Goal: Task Accomplishment & Management: Use online tool/utility

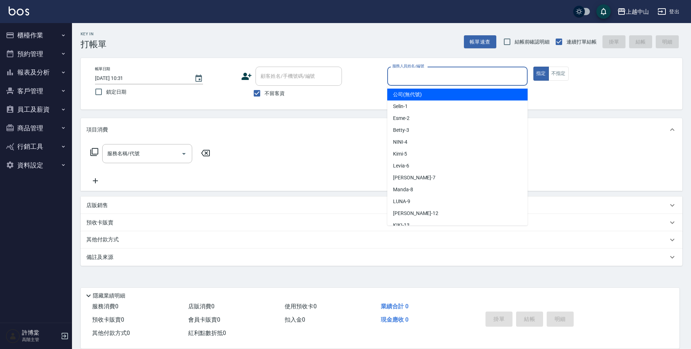
click at [415, 77] on div "服務人員姓名/編號 服務人員姓名/編號" at bounding box center [458, 76] width 140 height 19
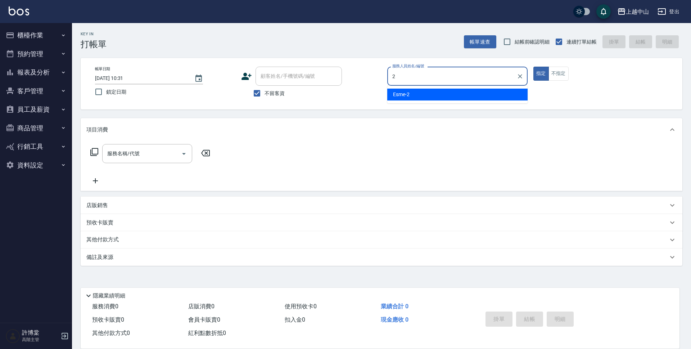
type input "2"
type button "true"
type input "Esme-2"
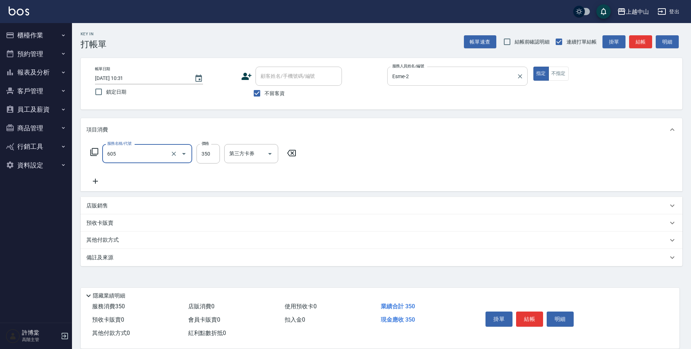
type input "洗髮 (女)(605)"
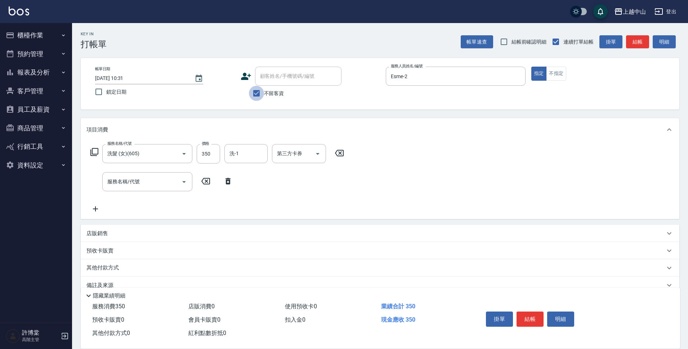
click at [254, 93] on input "不留客資" at bounding box center [256, 93] width 15 height 15
checkbox input "false"
click at [275, 81] on input "顧客姓名/手機號碼/編號" at bounding box center [298, 76] width 80 height 13
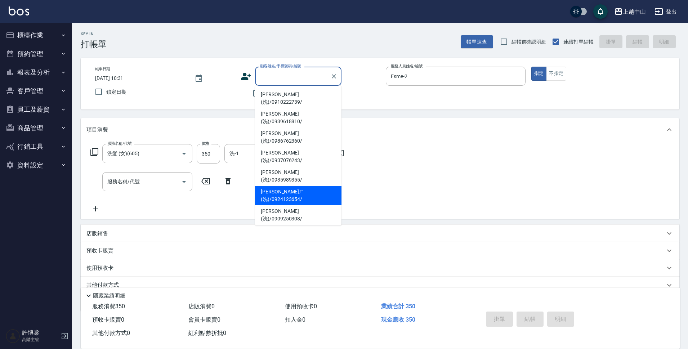
click at [331, 186] on li "[PERSON_NAME]ㄏ(洗)/0924123654/" at bounding box center [298, 195] width 86 height 19
type input "[PERSON_NAME]ㄏ(洗)/0924123654/"
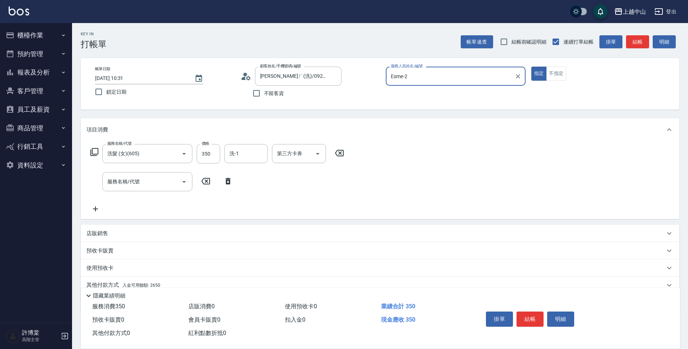
scroll to position [31, 0]
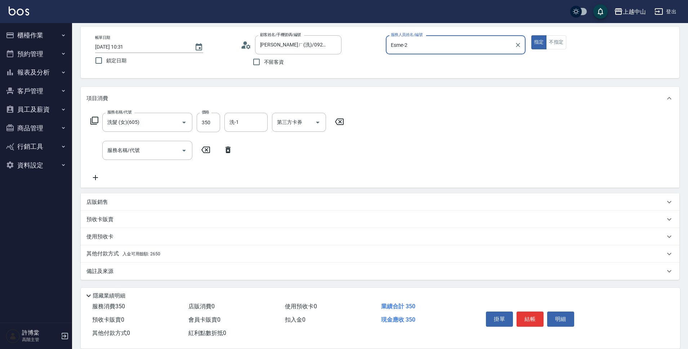
click at [141, 256] on p "其他付款方式 入金可用餘額: 2650" at bounding box center [123, 254] width 74 height 8
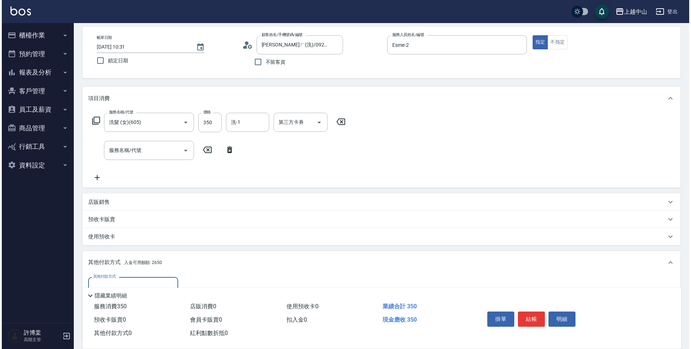
scroll to position [116, 0]
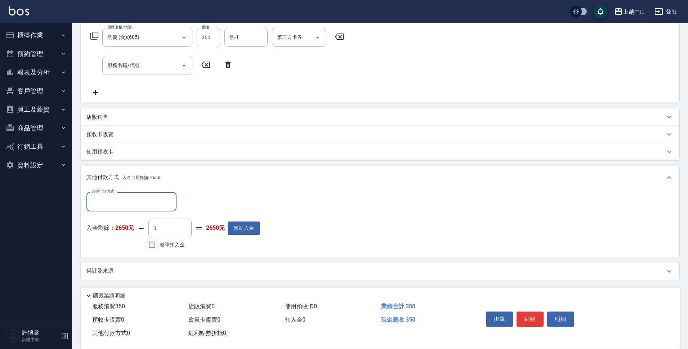
click at [154, 243] on input "整筆扣入金" at bounding box center [151, 244] width 15 height 15
checkbox input "true"
type input "350"
click at [555, 318] on button "明細" at bounding box center [560, 319] width 27 height 15
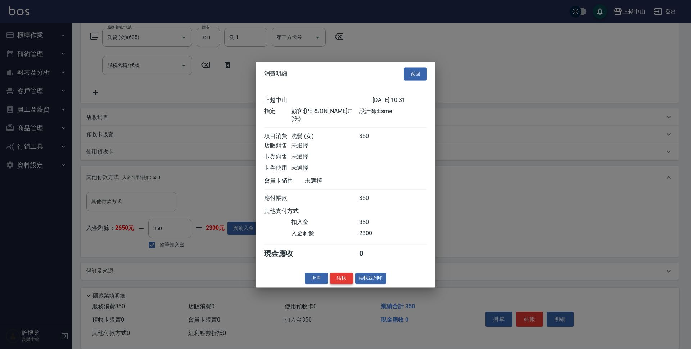
click at [345, 279] on button "結帳" at bounding box center [341, 278] width 23 height 11
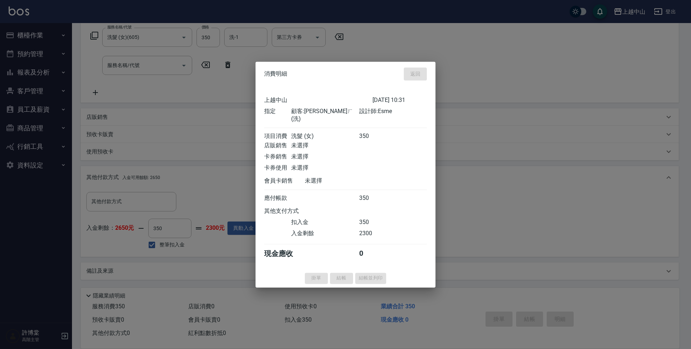
type input "[DATE] 19:53"
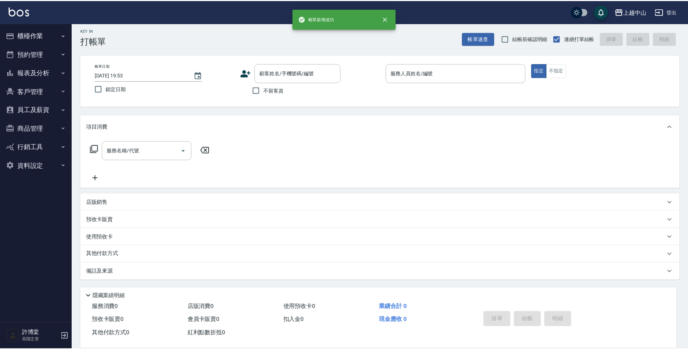
scroll to position [0, 0]
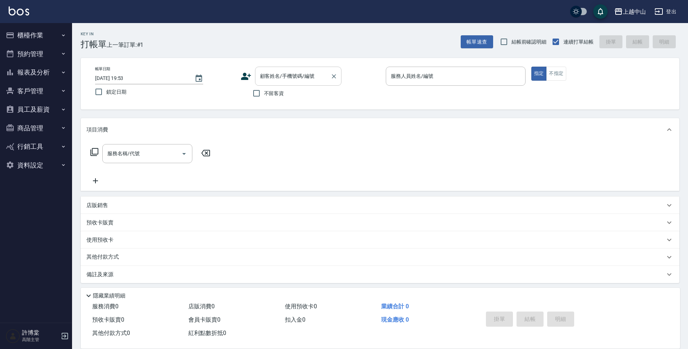
click at [277, 82] on input "顧客姓名/手機號碼/編號" at bounding box center [292, 76] width 69 height 13
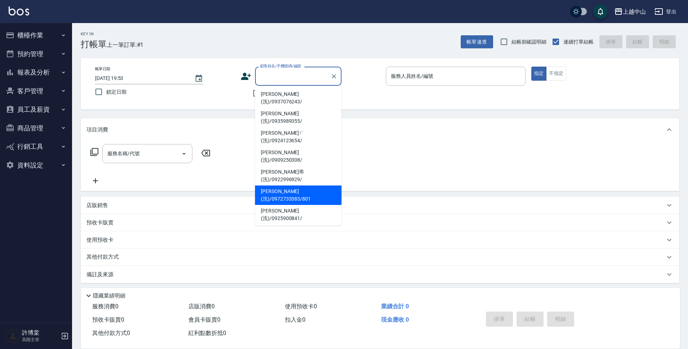
scroll to position [60, 0]
click at [316, 282] on li "[PERSON_NAME](洗)/0952334727/" at bounding box center [298, 291] width 86 height 19
type input "[PERSON_NAME](洗)/0952334727/"
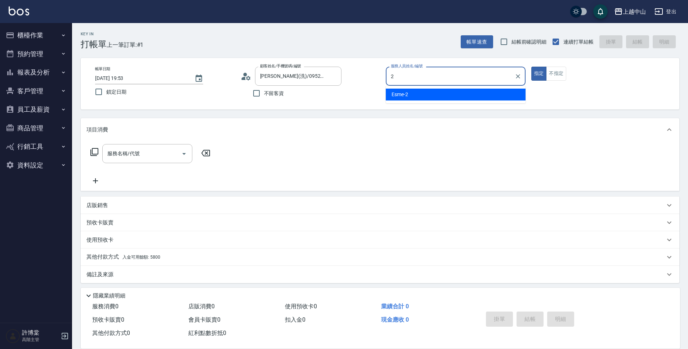
type input "Esme-2"
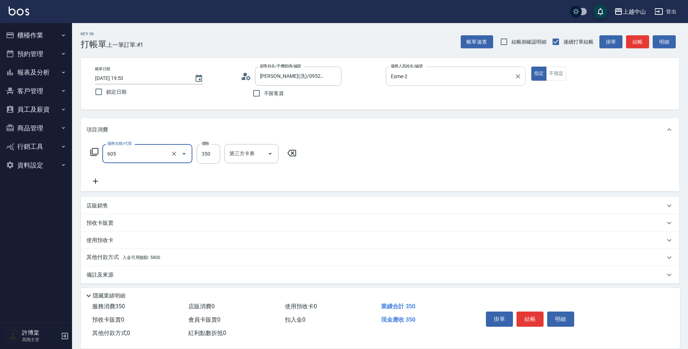
type input "洗髮 (女)(605)"
type input "[PERSON_NAME]-39"
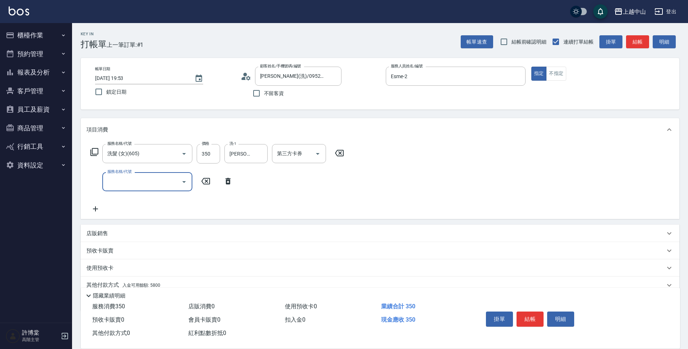
scroll to position [31, 0]
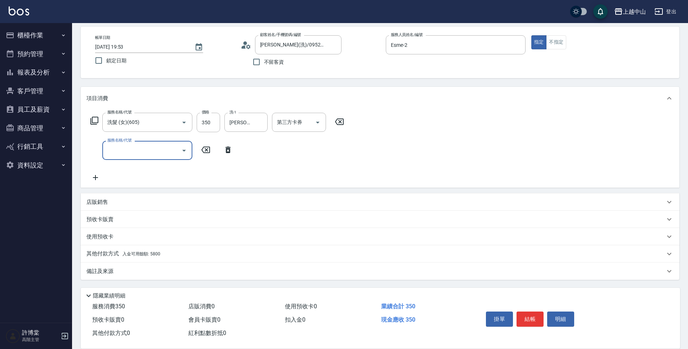
click at [120, 259] on div "其他付款方式 入金可用餘額: 5800" at bounding box center [380, 253] width 599 height 17
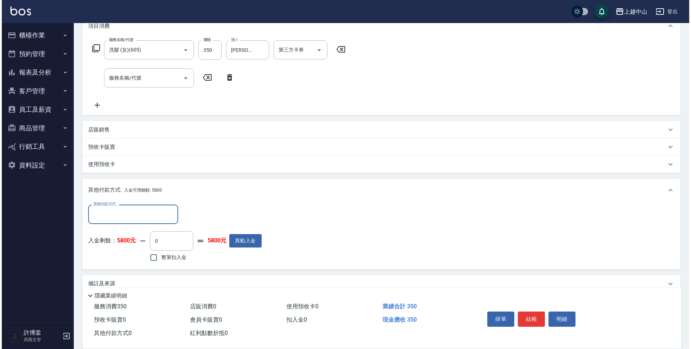
scroll to position [116, 0]
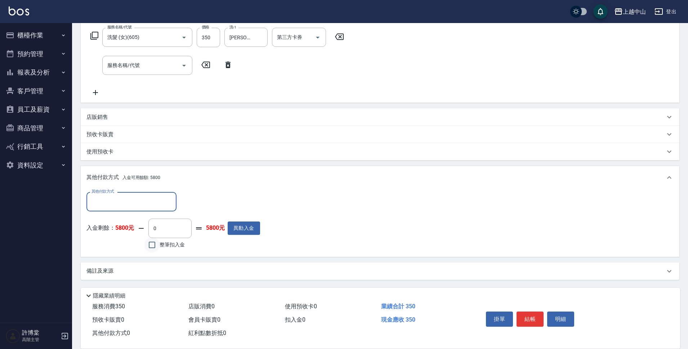
click at [149, 245] on input "整筆扣入金" at bounding box center [151, 244] width 15 height 15
checkbox input "true"
type input "350"
click at [561, 316] on button "明細" at bounding box center [560, 319] width 27 height 15
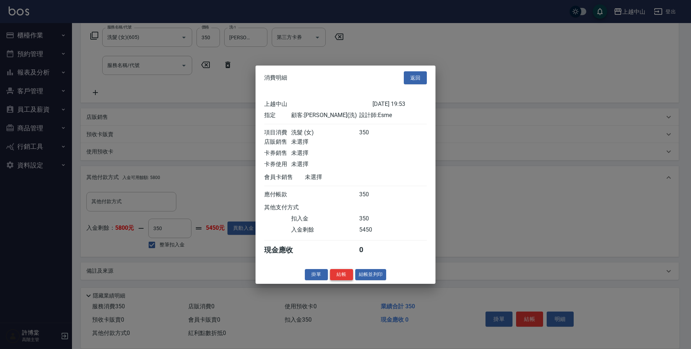
click at [338, 280] on button "結帳" at bounding box center [341, 274] width 23 height 11
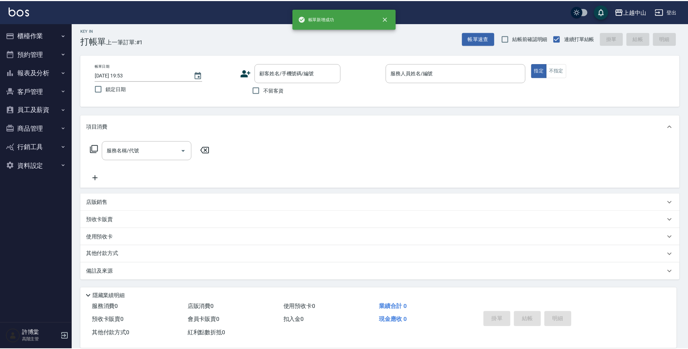
scroll to position [0, 0]
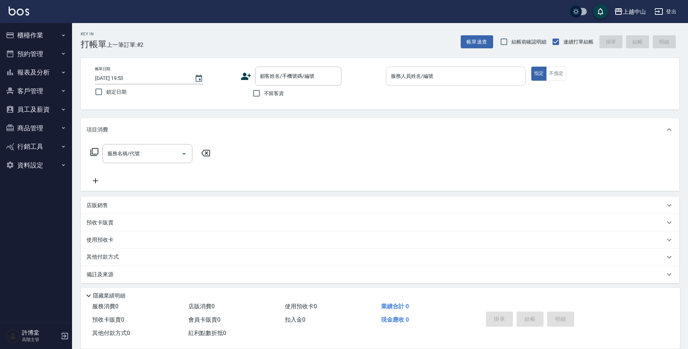
click at [500, 74] on input "服務人員姓名/編號" at bounding box center [455, 76] width 133 height 13
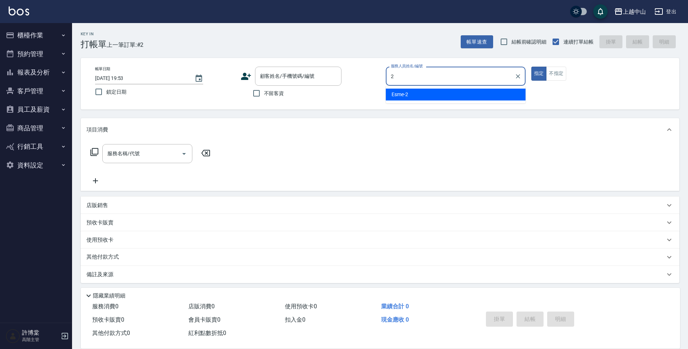
type input "Esme-2"
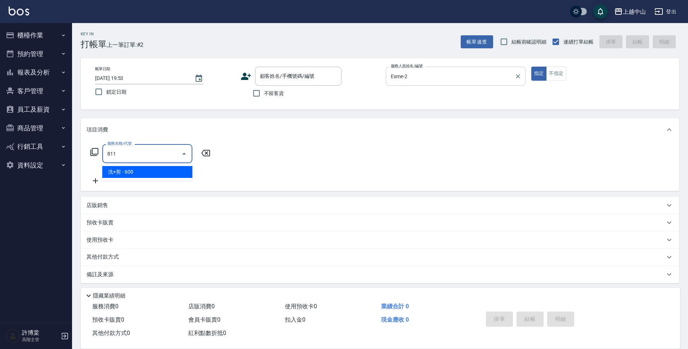
type input "洗+剪(811)"
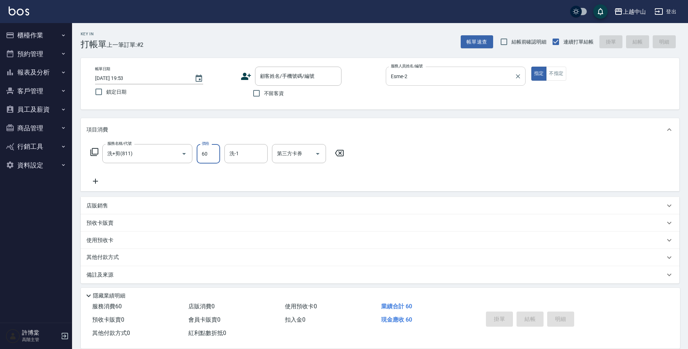
type input "600"
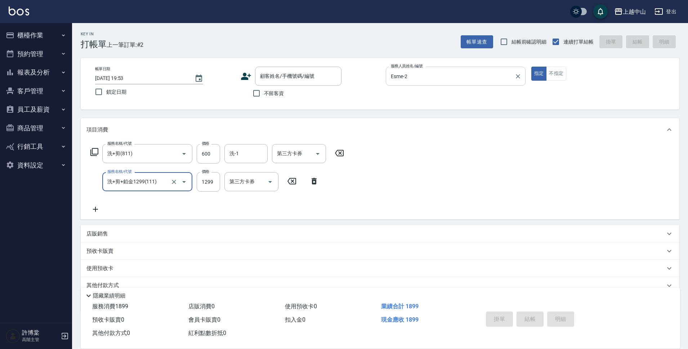
type input "洗+剪+鉑金1299(111)"
click at [409, 182] on icon at bounding box center [409, 181] width 18 height 9
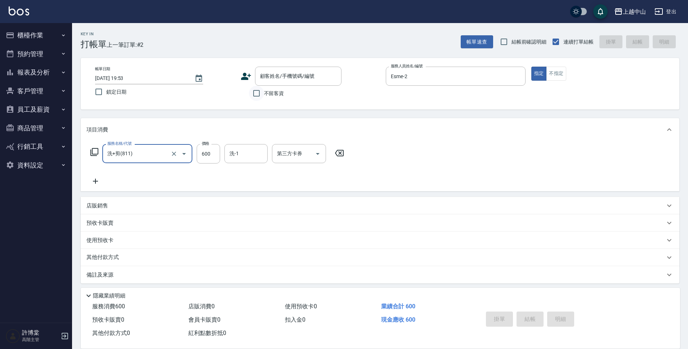
click at [254, 94] on input "不留客資" at bounding box center [256, 93] width 15 height 15
checkbox input "true"
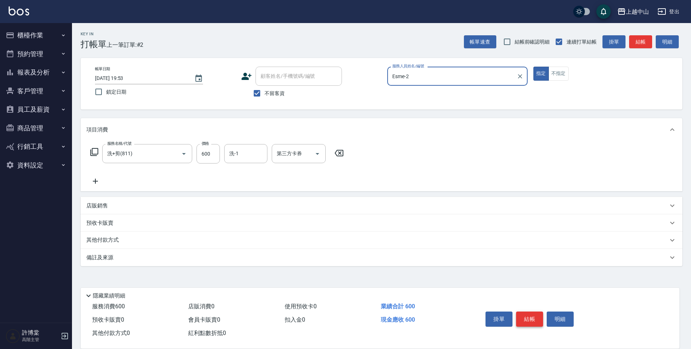
click at [533, 312] on button "結帳" at bounding box center [529, 319] width 27 height 15
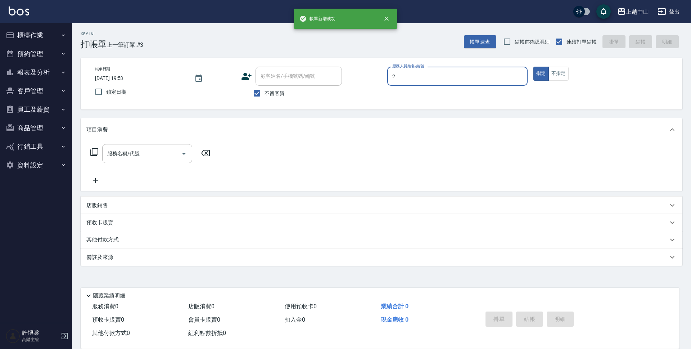
type input "Esme-2"
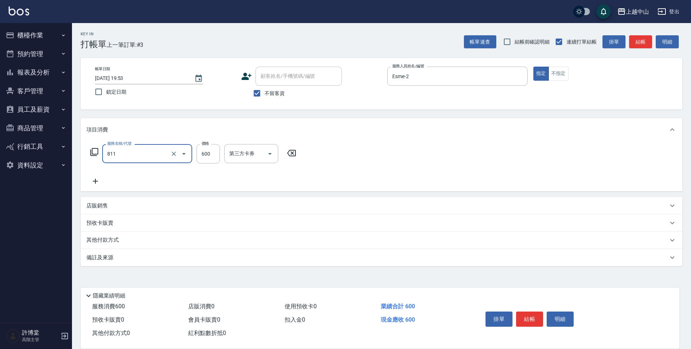
type input "洗+剪(811)"
type input "600"
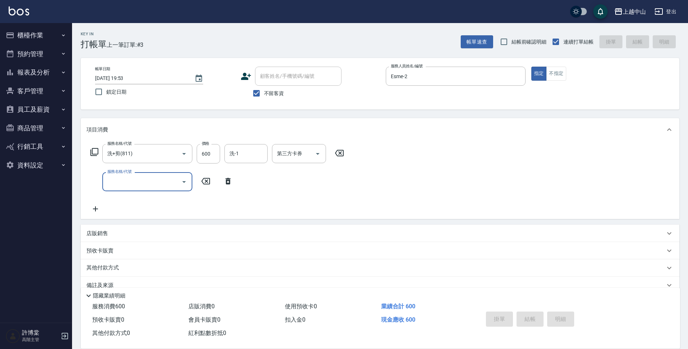
type input "[DATE] 19:54"
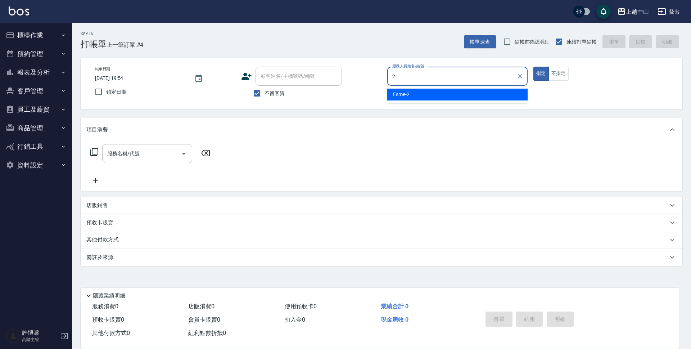
type input "Esme-2"
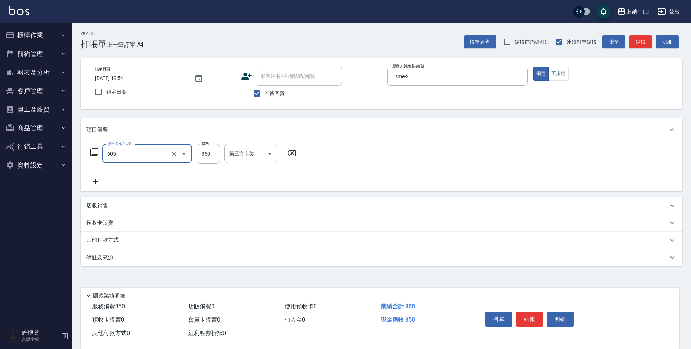
type input "洗髮 (女)(605)"
type input "500"
type input "[PERSON_NAME]-39"
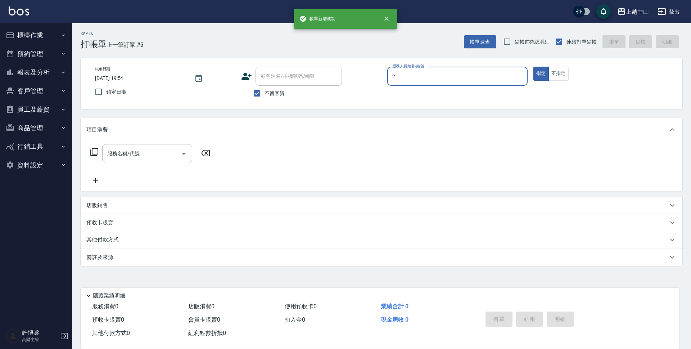
type input "Esme-2"
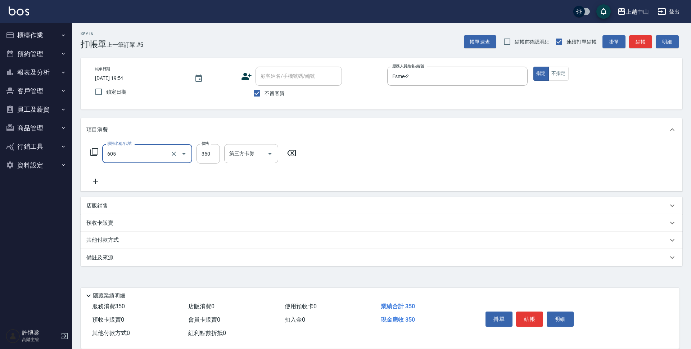
type input "洗髮 (女)(605)"
click at [264, 90] on input "不留客資" at bounding box center [257, 93] width 15 height 15
checkbox input "false"
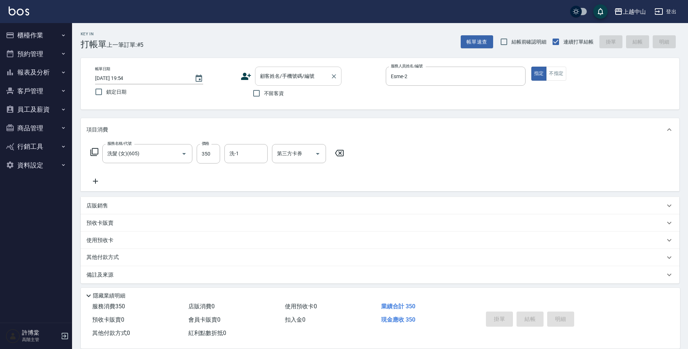
click at [286, 79] on div "顧客姓名/手機號碼/編號 顧客姓名/手機號碼/編號" at bounding box center [298, 76] width 86 height 19
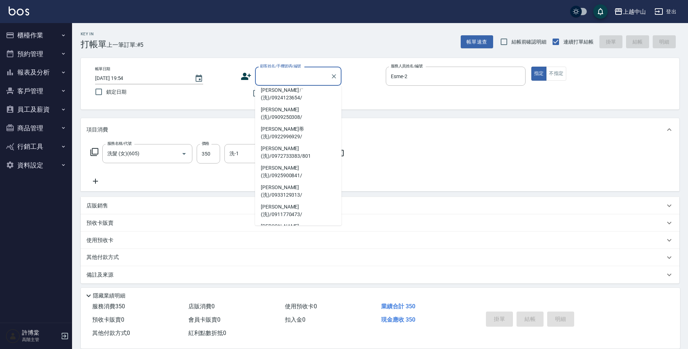
scroll to position [104, 0]
click at [318, 315] on li "[PERSON_NAME](洗)/0927060515/" at bounding box center [298, 324] width 86 height 19
type input "[PERSON_NAME](洗)/0927060515/"
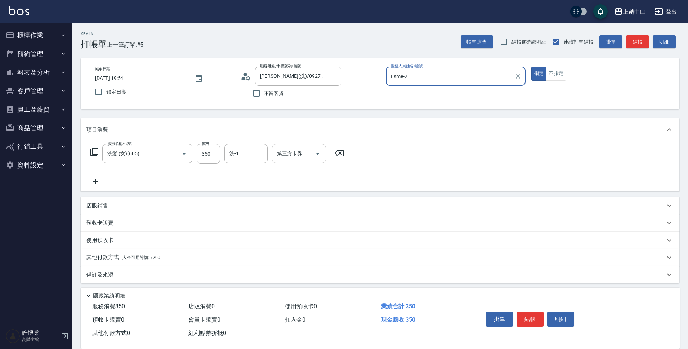
scroll to position [4, 0]
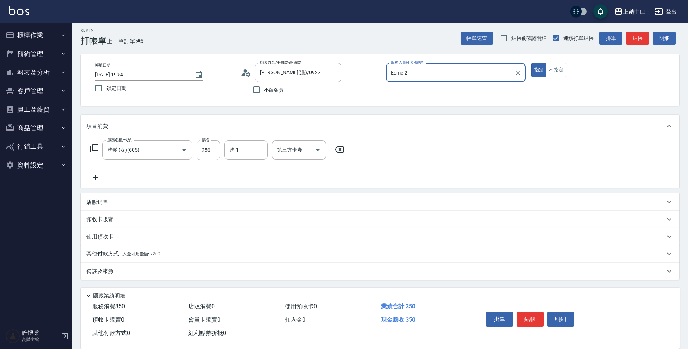
click at [161, 251] on div "其他付款方式 入金可用餘額: 7200" at bounding box center [375, 254] width 578 height 8
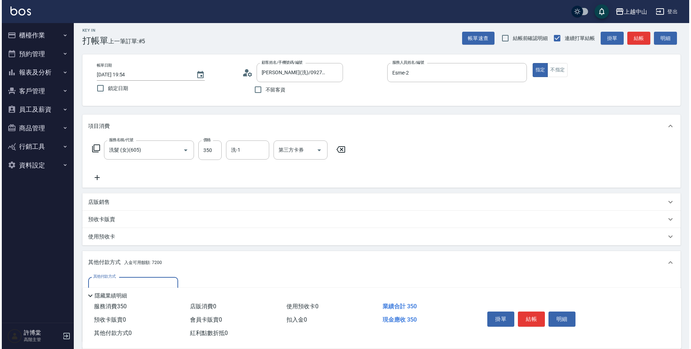
scroll to position [89, 0]
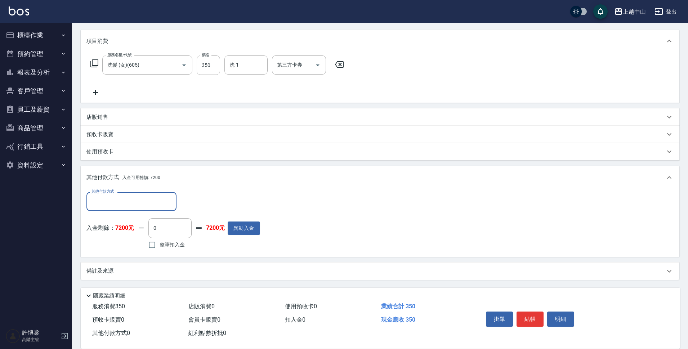
click at [141, 249] on div "入金剩餘： 7200元 0 ​ 整筆扣入金 7200元 異動入金" at bounding box center [173, 234] width 174 height 32
click at [149, 246] on input "整筆扣入金" at bounding box center [151, 244] width 15 height 15
checkbox input "true"
type input "350"
click at [568, 318] on button "明細" at bounding box center [560, 319] width 27 height 15
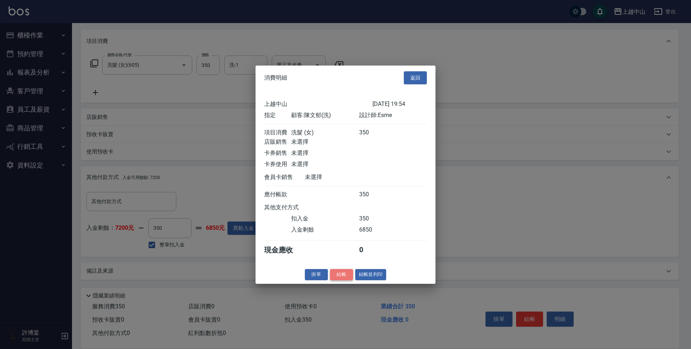
click at [343, 280] on button "結帳" at bounding box center [341, 274] width 23 height 11
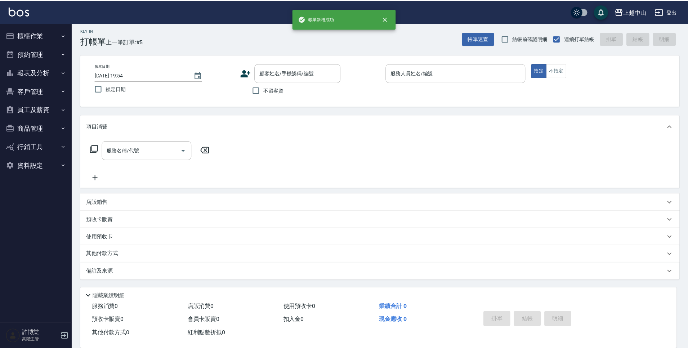
scroll to position [0, 0]
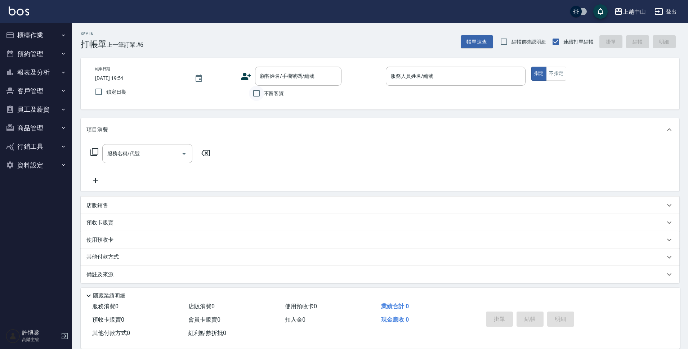
click at [261, 97] on input "不留客資" at bounding box center [256, 93] width 15 height 15
checkbox input "true"
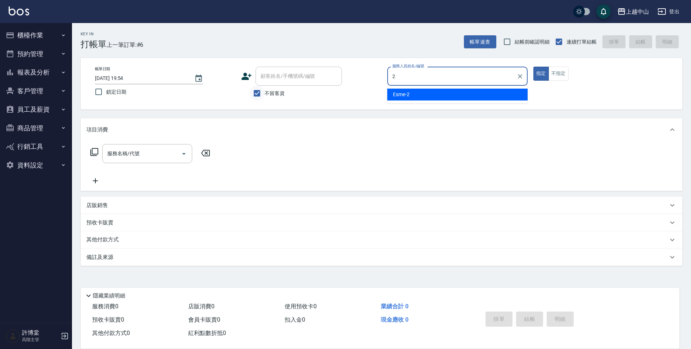
type input "Esme-2"
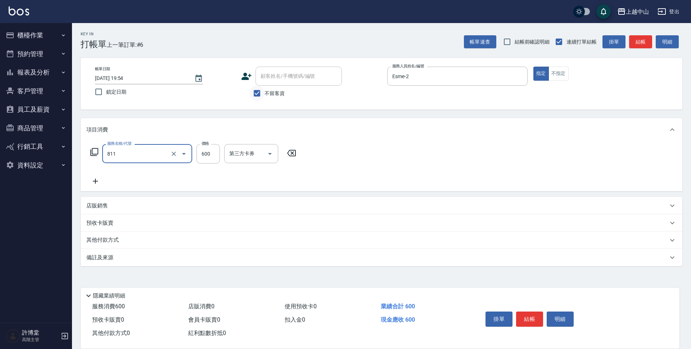
type input "洗+剪(811)"
type input "640"
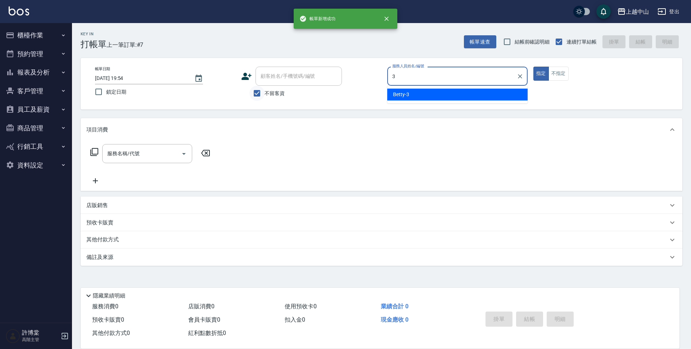
type input "Betty-3"
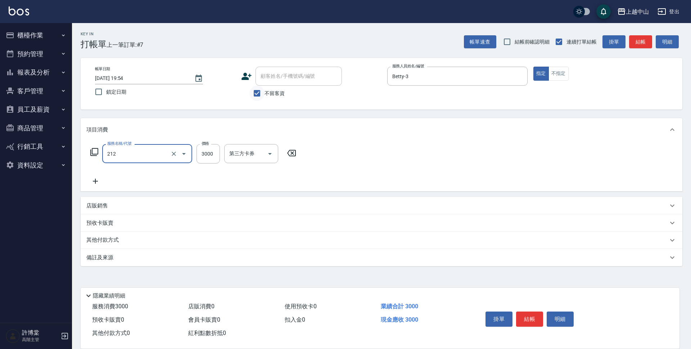
type input "溫朔燙髮3000(212)"
type input "3500"
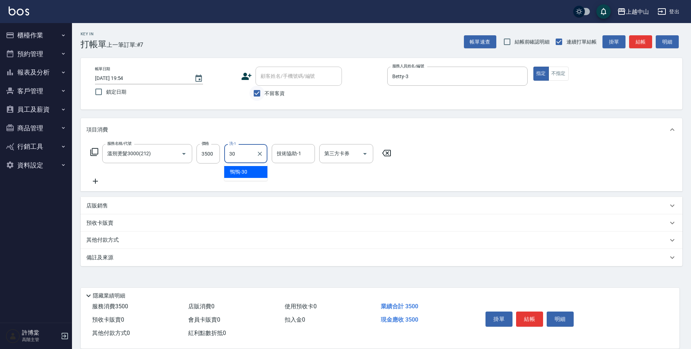
type input "鴨鴨-30"
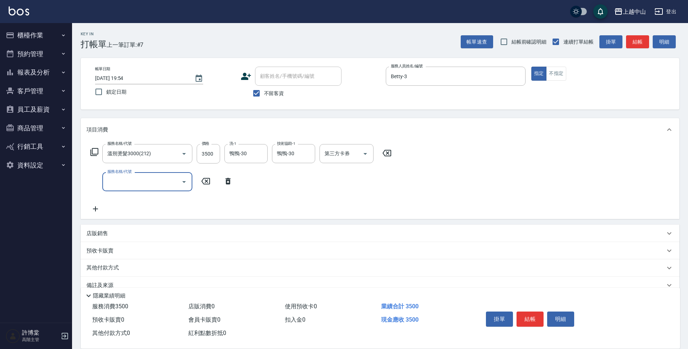
scroll to position [14, 0]
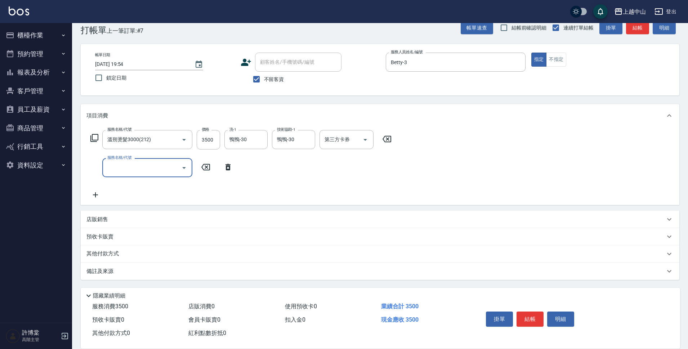
click at [121, 257] on p "其他付款方式" at bounding box center [104, 254] width 36 height 8
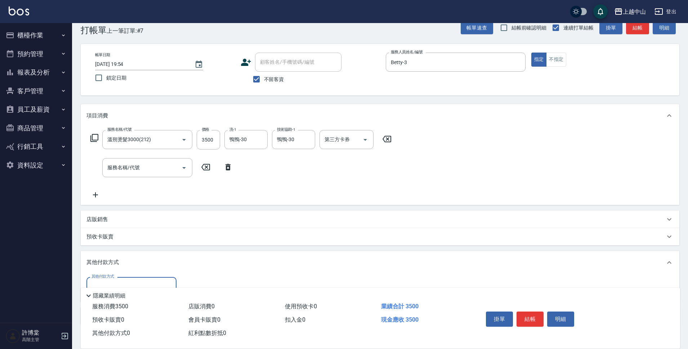
scroll to position [0, 0]
click at [129, 288] on div "隱藏業績明細" at bounding box center [380, 294] width 599 height 12
click at [136, 283] on input "其他付款方式" at bounding box center [132, 286] width 84 height 13
click at [135, 267] on span "信用卡" at bounding box center [131, 268] width 90 height 12
type input "信用卡"
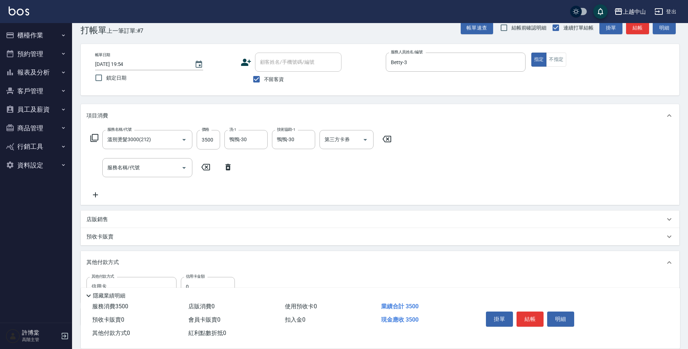
click at [199, 279] on label "信用卡金額" at bounding box center [195, 276] width 19 height 5
click at [199, 279] on input "0" at bounding box center [208, 286] width 54 height 19
click at [199, 279] on label "信用卡金額" at bounding box center [195, 276] width 19 height 5
click at [199, 279] on input "0" at bounding box center [208, 286] width 54 height 19
type input "3500"
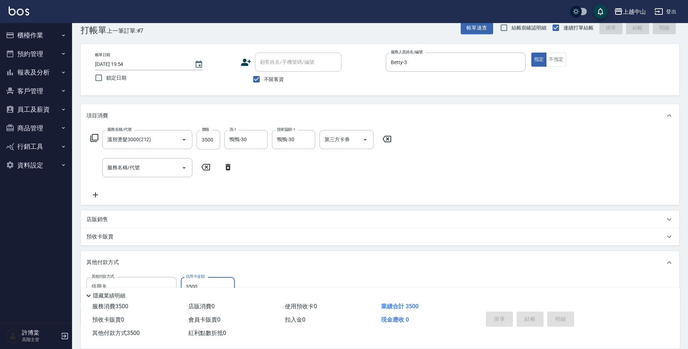
type input "[DATE] 19:55"
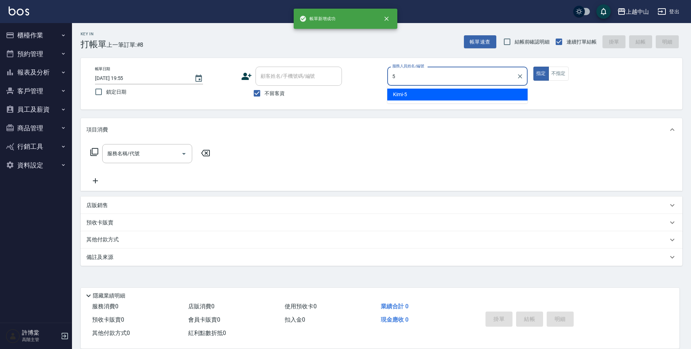
type input "Kimi-5"
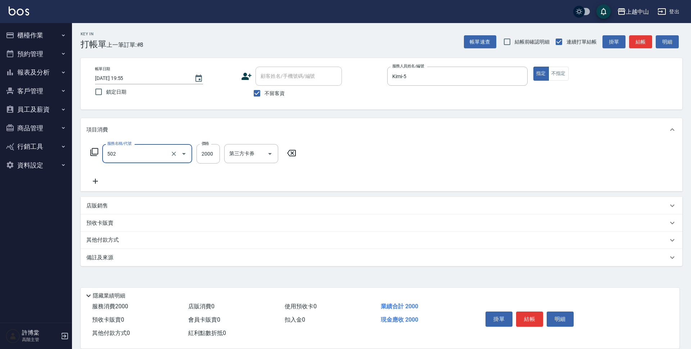
type input "染髮2000以上(502)"
type input "3000"
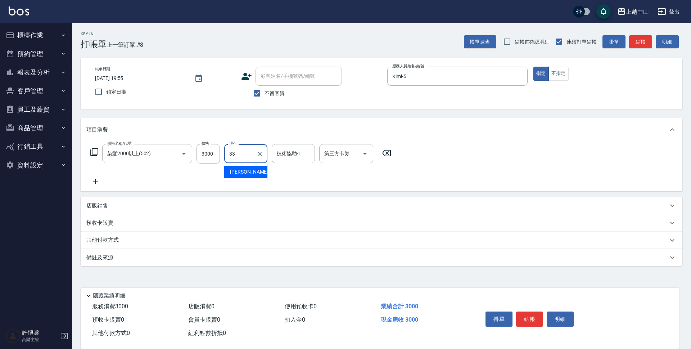
type input "[PERSON_NAME]-33"
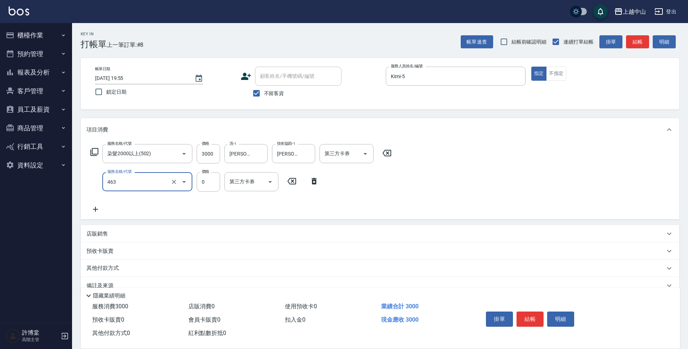
type input "護髮卡使用(463)"
type input "0"
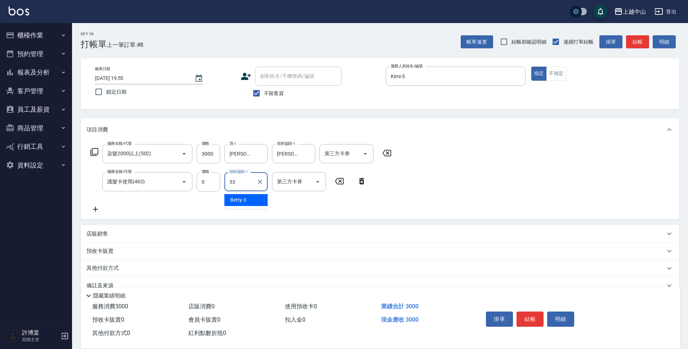
type input "[PERSON_NAME]-33"
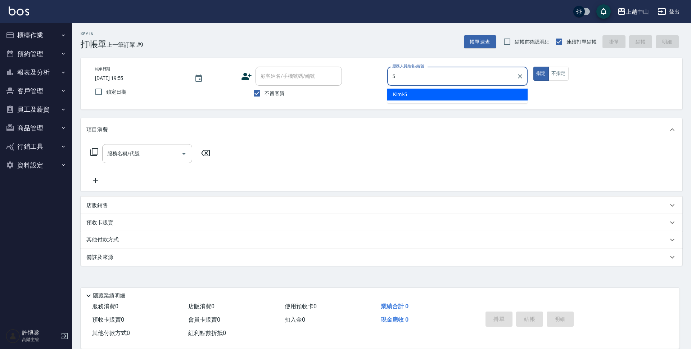
type input "Kimi-5"
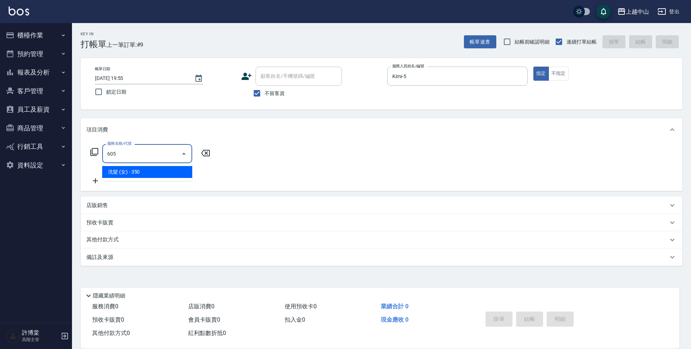
type input "洗髮 (女)(605)"
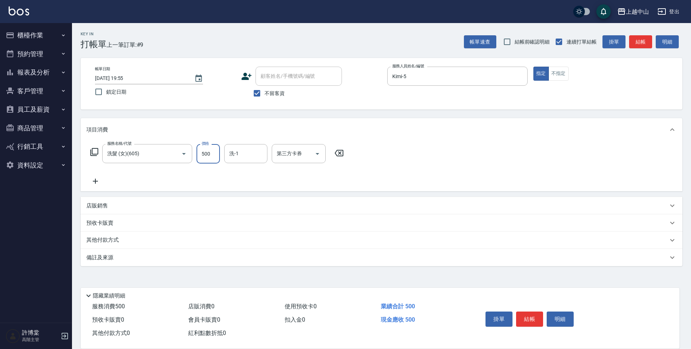
type input "500"
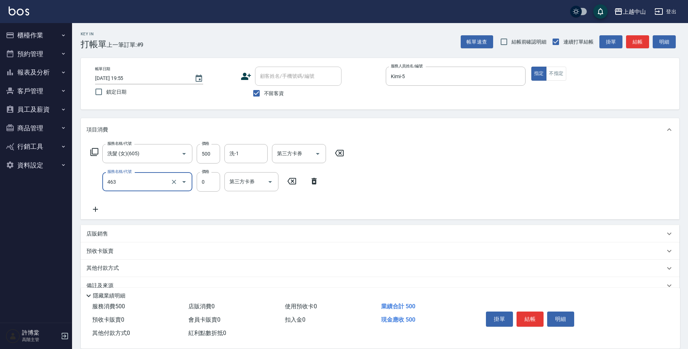
type input "護髮卡使用(463)"
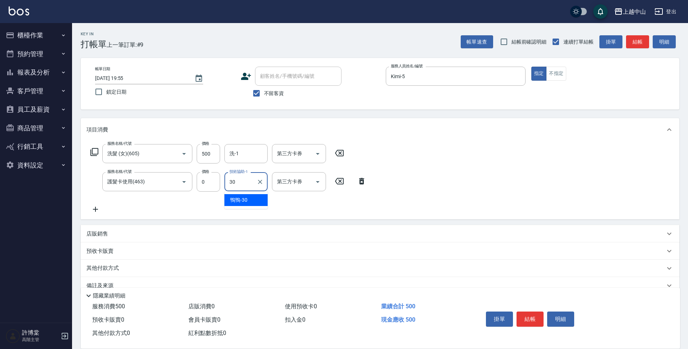
type input "鴨鴨-30"
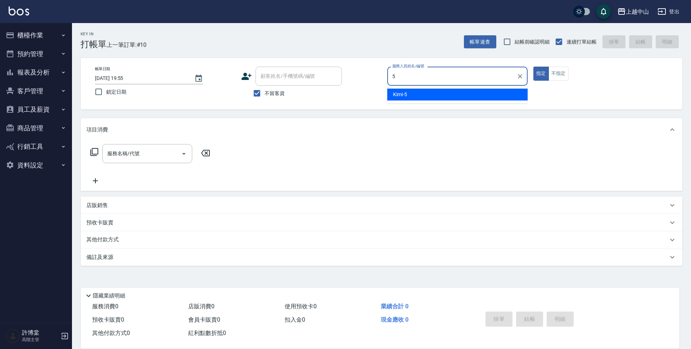
type input "Kimi-5"
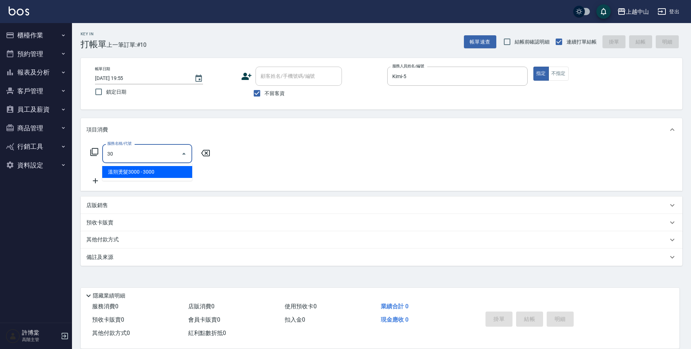
type input "3"
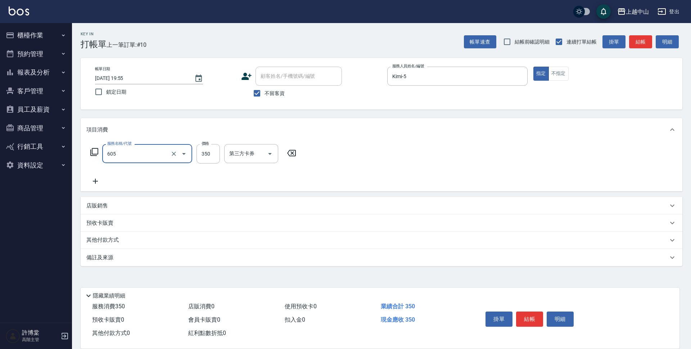
type input "洗髮 (女)(605)"
type input "400"
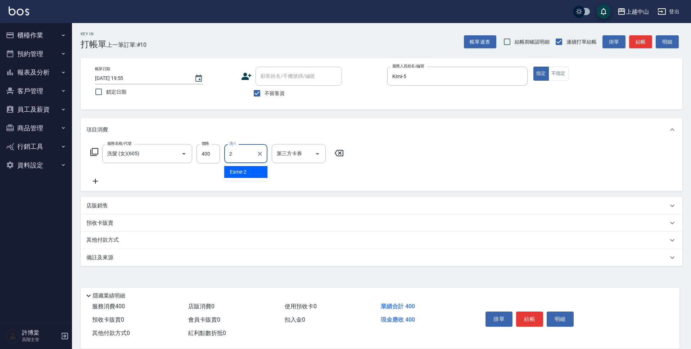
type input "Esme-2"
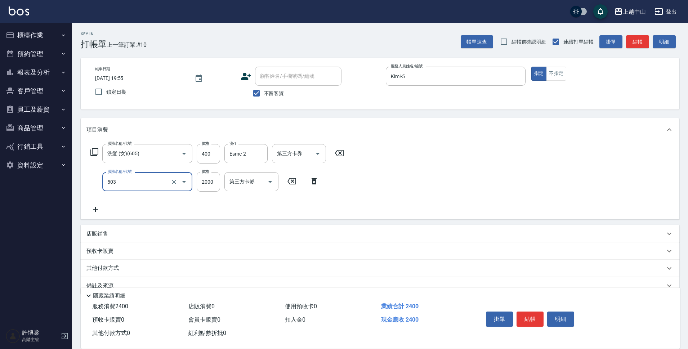
type input "染髮2000以下(503)"
type input "1600"
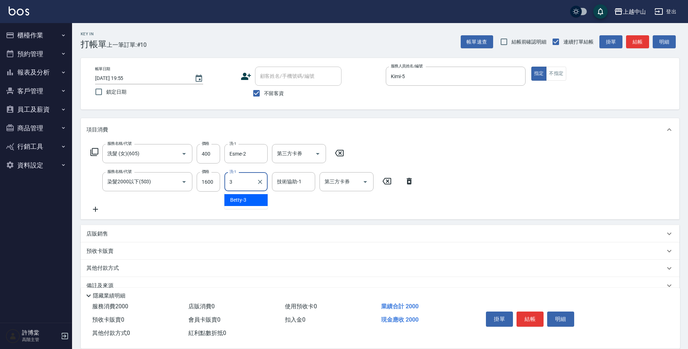
type input "Betty-3"
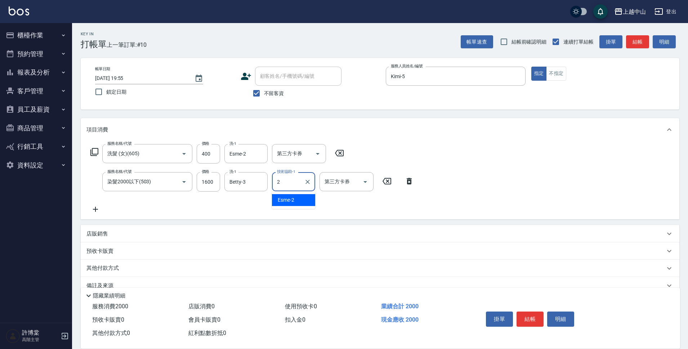
type input "Esme-2"
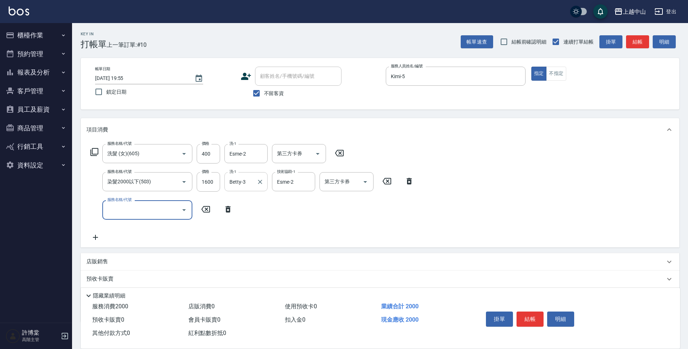
click at [248, 182] on input "Betty-3" at bounding box center [241, 181] width 26 height 13
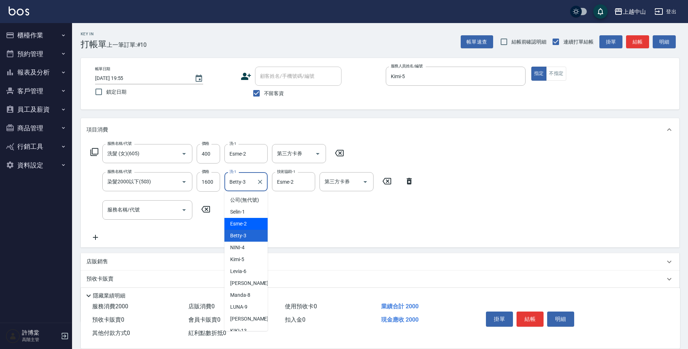
click at [254, 230] on div "Esme -2" at bounding box center [245, 224] width 43 height 12
type input "Esme-2"
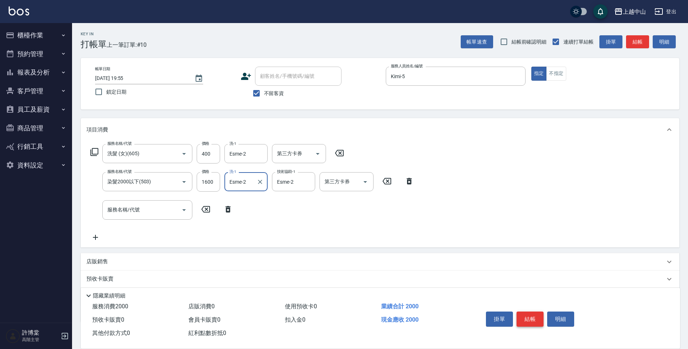
click at [531, 314] on button "結帳" at bounding box center [529, 319] width 27 height 15
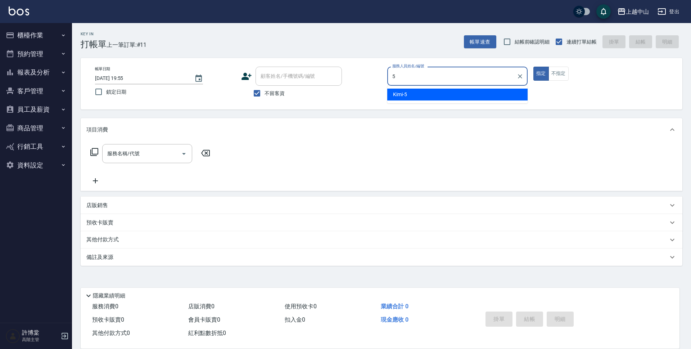
type input "Kimi-5"
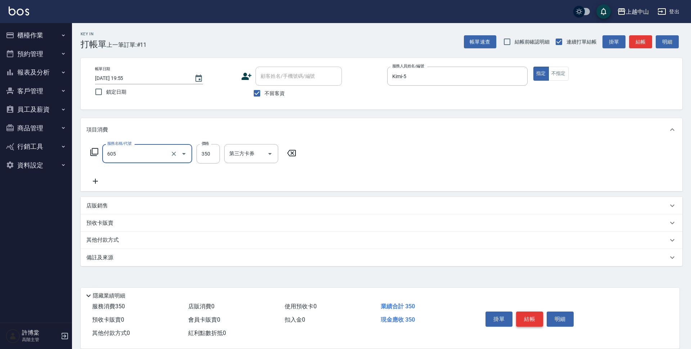
type input "洗髮 (女)(605)"
type input "500"
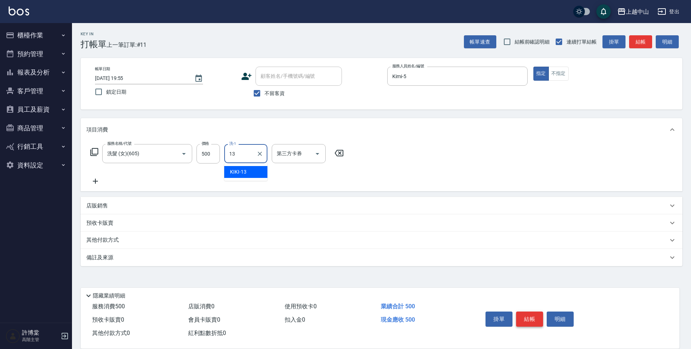
type input "KIKI-13"
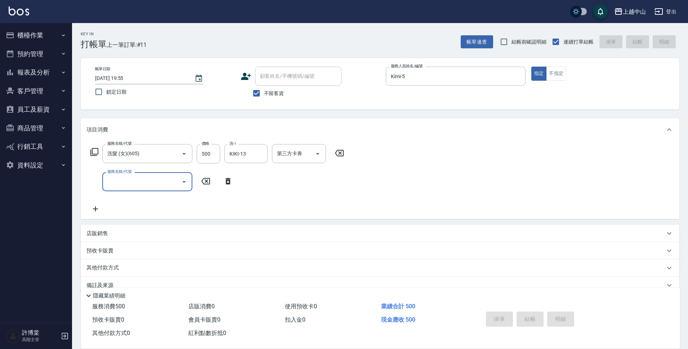
type input "[DATE] 19:56"
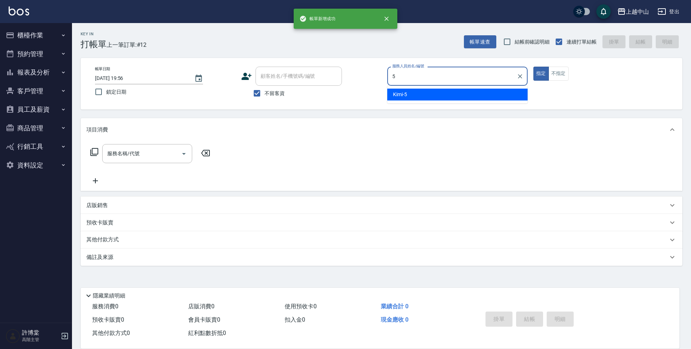
type input "Kimi-5"
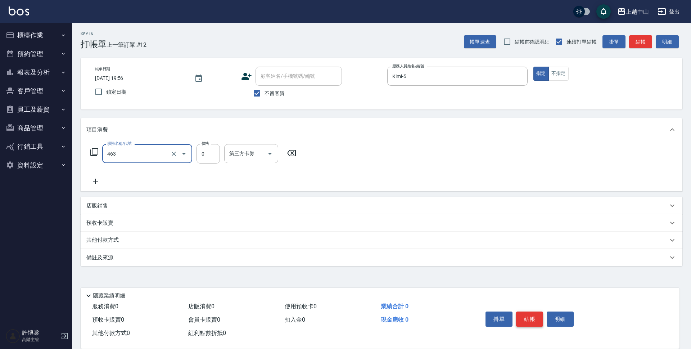
type input "護髮卡使用(463)"
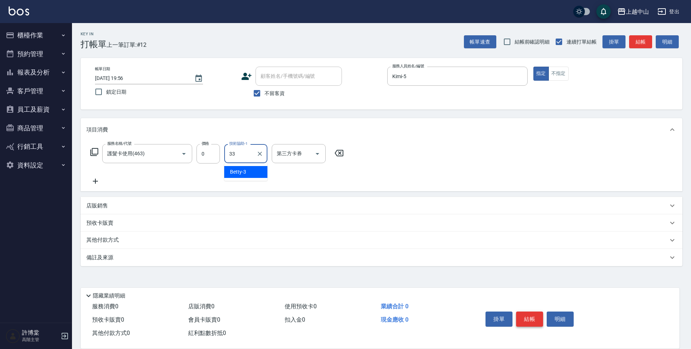
type input "[PERSON_NAME]-33"
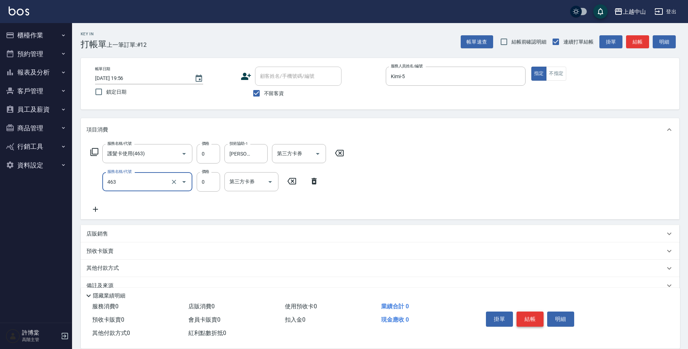
type input "護髮卡使用(463)"
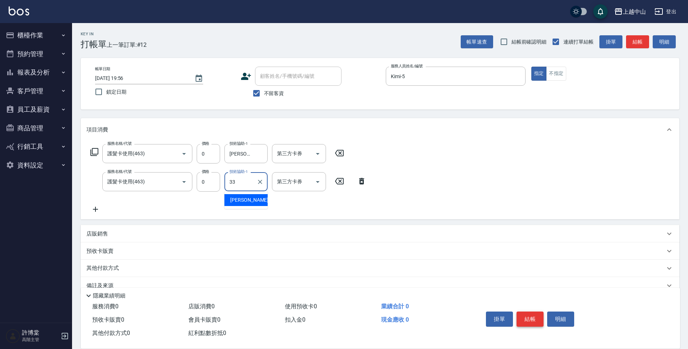
type input "[PERSON_NAME]-33"
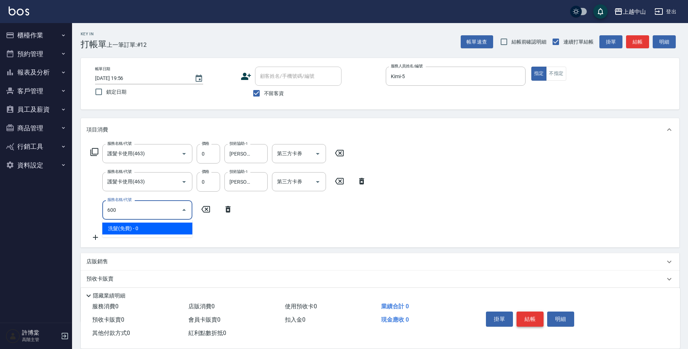
type input "洗髮(免費)(600)"
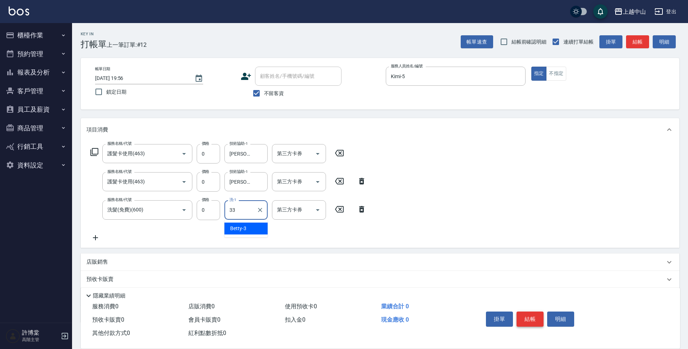
type input "[PERSON_NAME]-33"
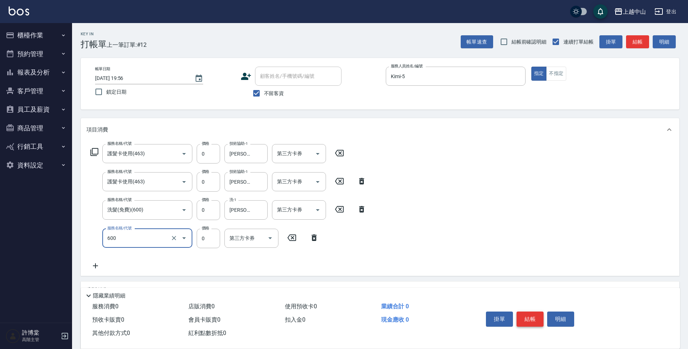
type input "洗髮(免費)(600)"
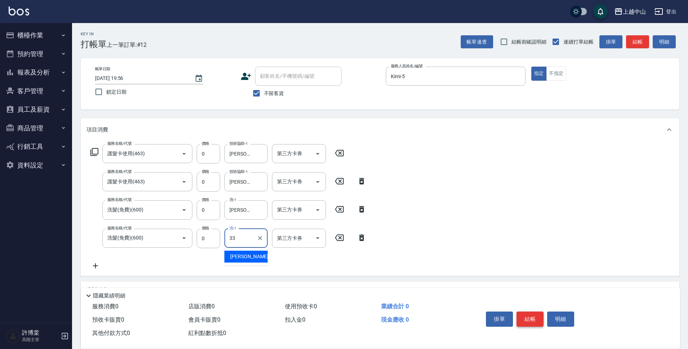
type input "[PERSON_NAME]-33"
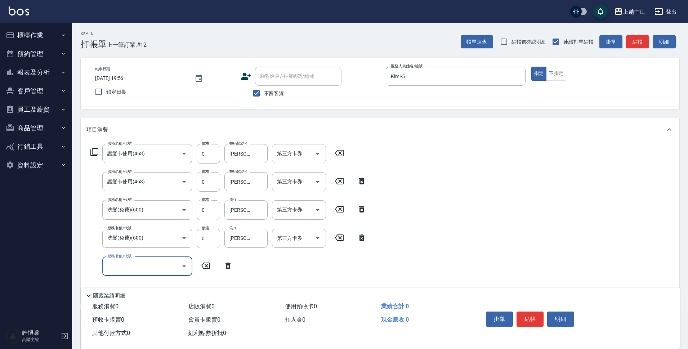
click at [361, 209] on icon at bounding box center [362, 209] width 18 height 9
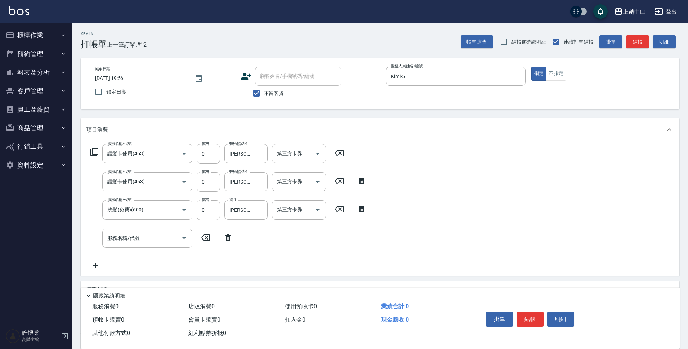
click at [360, 211] on icon at bounding box center [361, 209] width 5 height 6
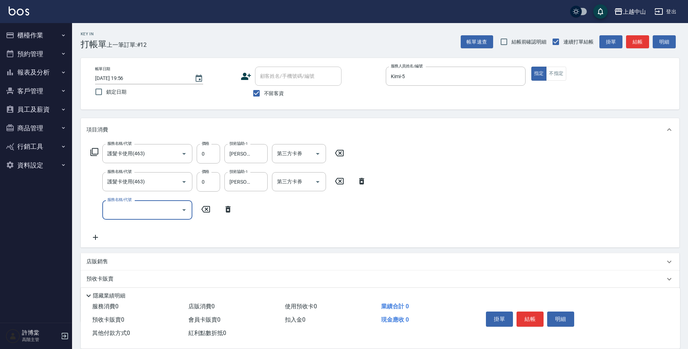
click at [172, 211] on input "服務名稱/代號" at bounding box center [142, 209] width 73 height 13
type input "護髮卡使用(463)"
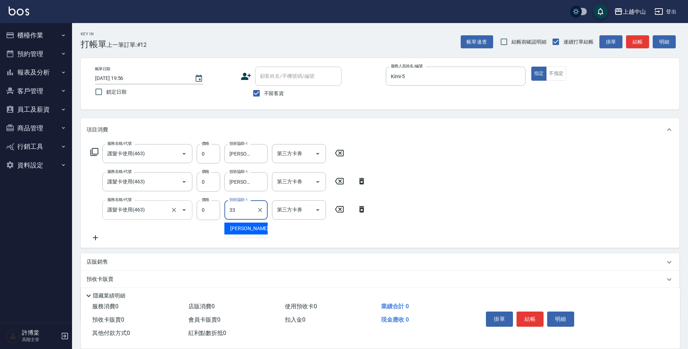
type input "[PERSON_NAME]-33"
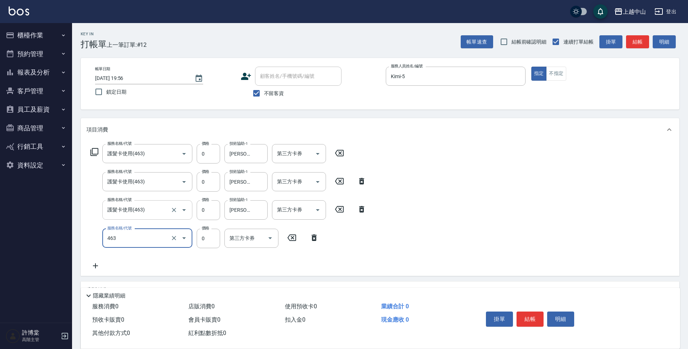
type input "護髮卡使用(463)"
type input "333="
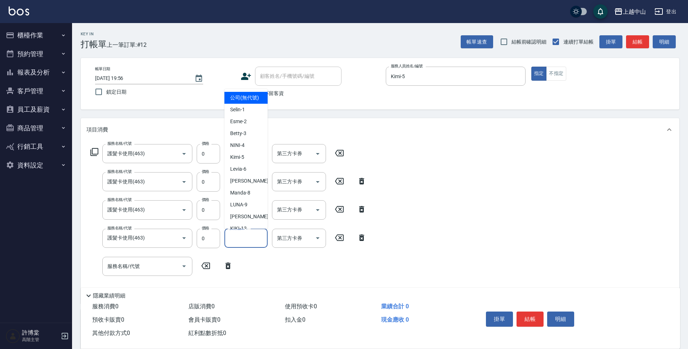
click at [240, 240] on div "技術協助-1 技術協助-1" at bounding box center [245, 238] width 43 height 19
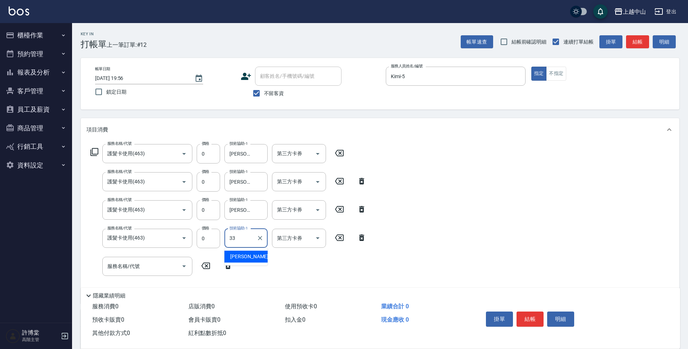
type input "[PERSON_NAME]-33"
